Goal: Information Seeking & Learning: Find contact information

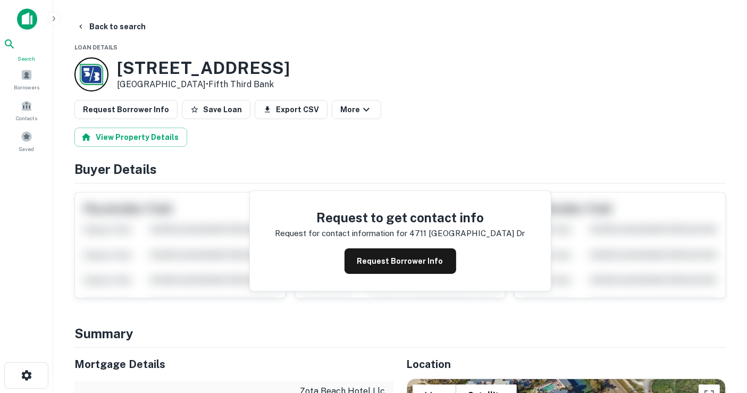
click at [38, 58] on div "Search" at bounding box center [26, 50] width 47 height 25
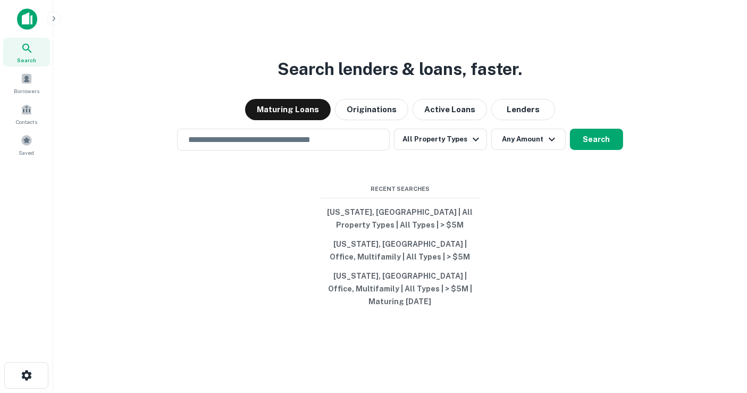
click at [520, 128] on div "Search lenders & loans, faster. Maturing Loans Originations Active Loans Lender…" at bounding box center [400, 222] width 677 height 393
click at [520, 127] on div "Search lenders & loans, faster. Maturing Loans Originations Active Loans Lender…" at bounding box center [400, 222] width 677 height 393
click at [522, 114] on button "Lenders" at bounding box center [523, 109] width 64 height 21
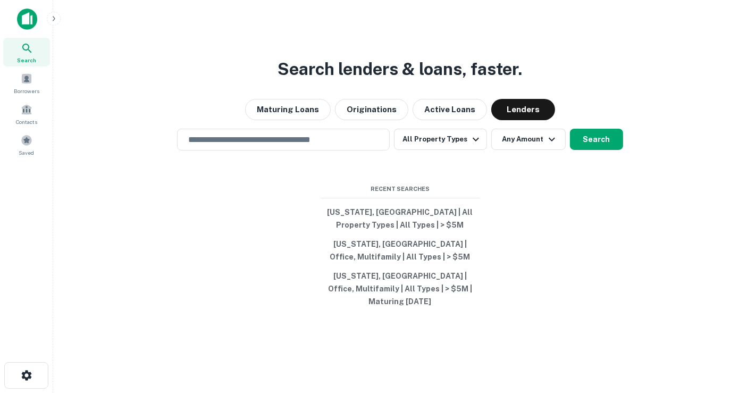
click at [338, 157] on div "Search lenders & loans, faster. Maturing Loans Originations Active Loans Lender…" at bounding box center [400, 222] width 677 height 393
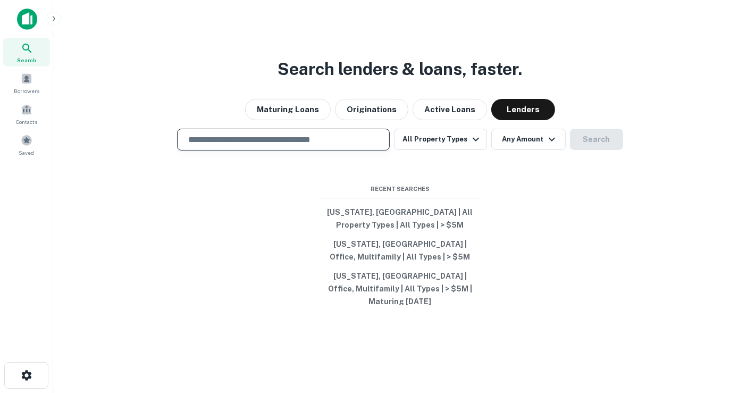
click at [344, 142] on input "text" at bounding box center [283, 139] width 203 height 12
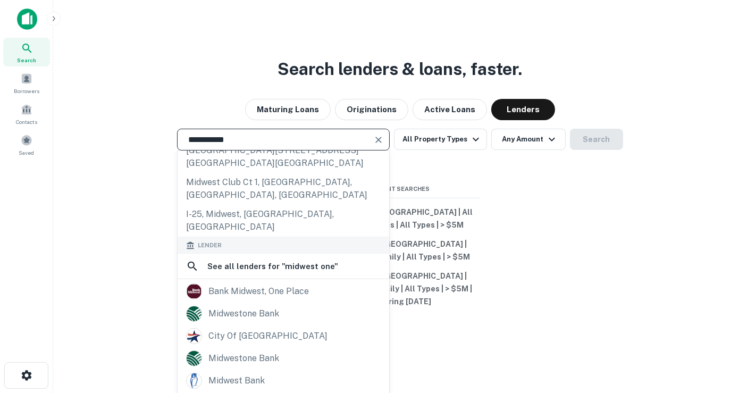
scroll to position [118, 0]
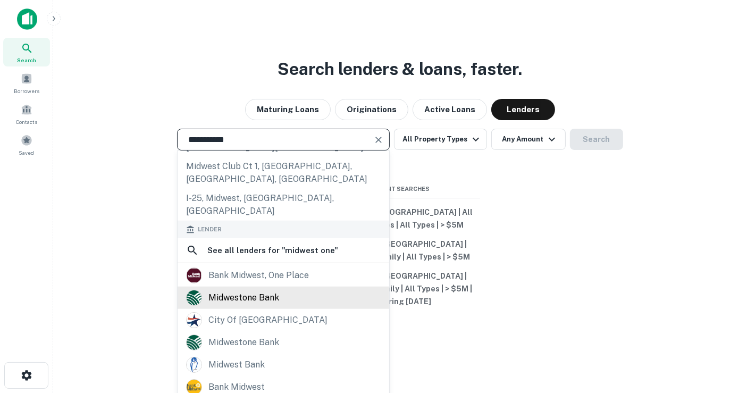
type input "**********"
click at [331, 298] on div "midwestone bank" at bounding box center [283, 298] width 195 height 16
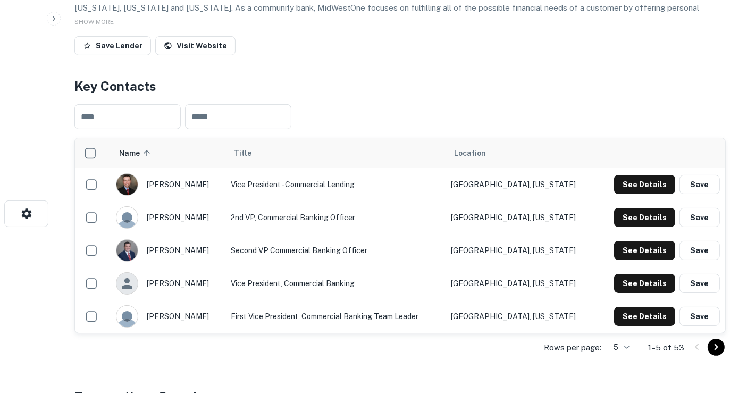
scroll to position [177, 0]
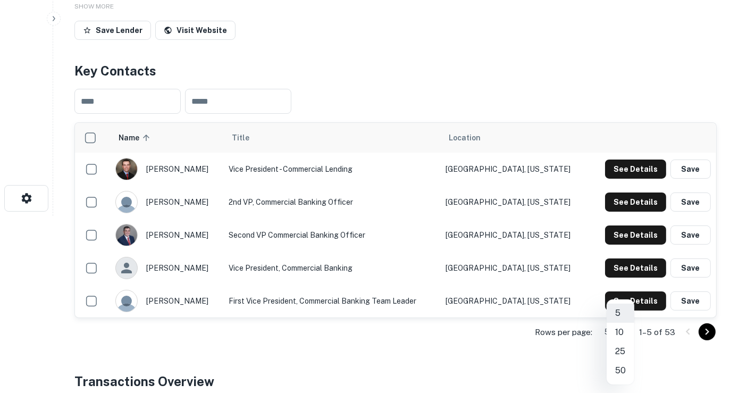
click at [621, 216] on body "Search Borrowers Contacts Saved Back to search Midwestone Bank Description MidW…" at bounding box center [373, 19] width 747 height 393
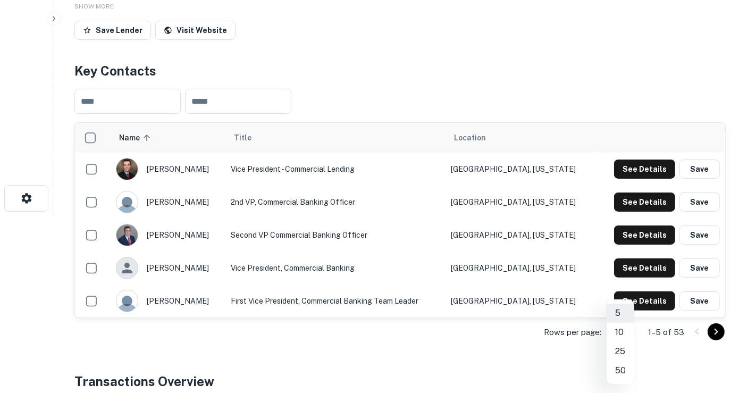
click at [621, 378] on li "50" at bounding box center [621, 370] width 28 height 19
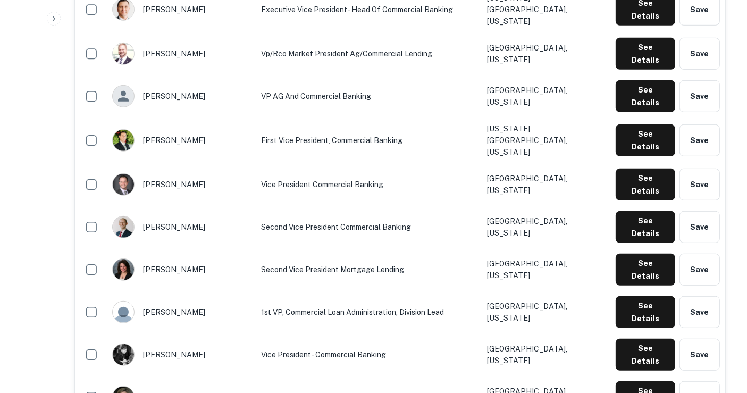
scroll to position [709, 0]
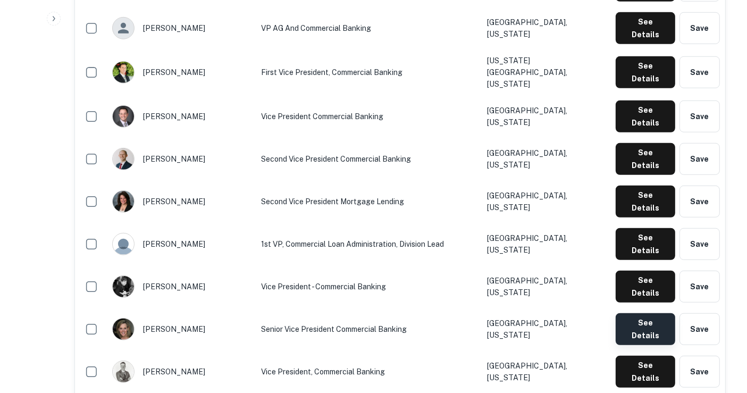
click at [655, 313] on button "See Details" at bounding box center [646, 329] width 60 height 32
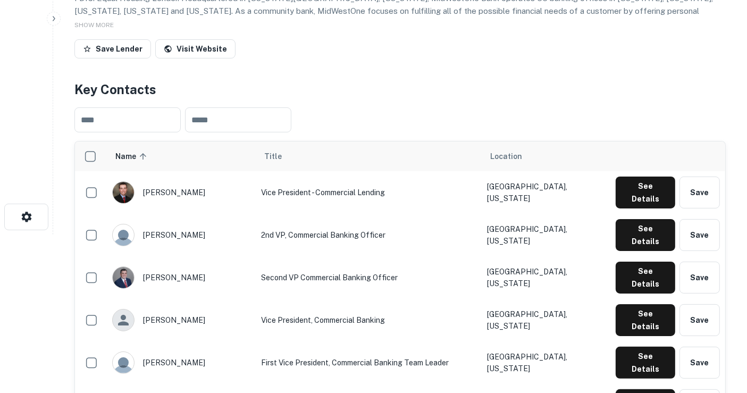
scroll to position [0, 0]
